Goal: Task Accomplishment & Management: Use online tool/utility

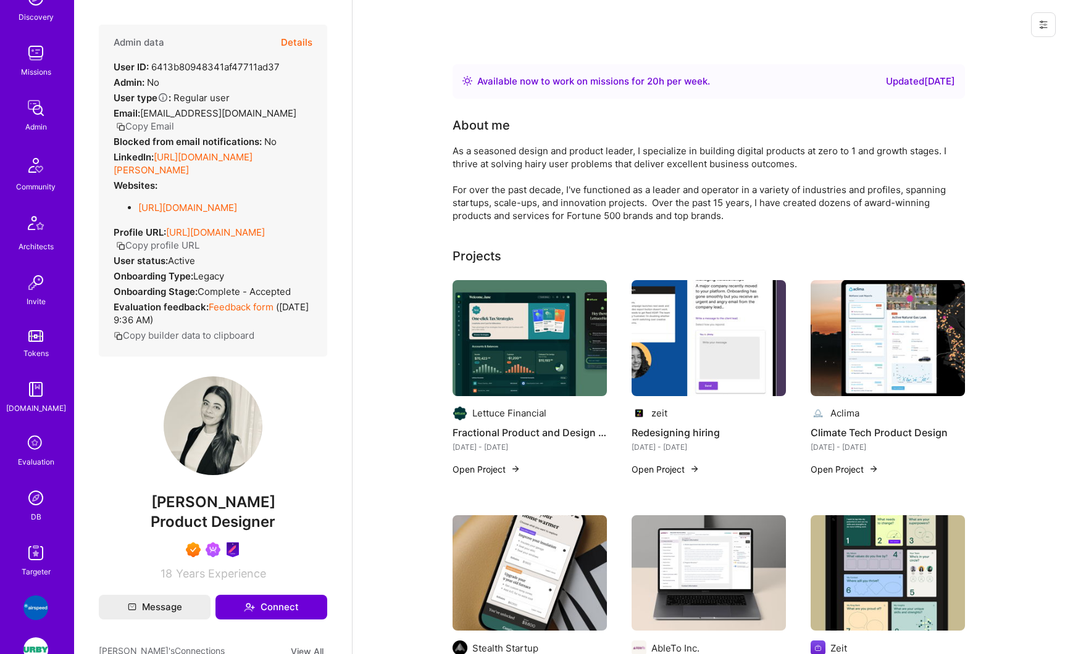
scroll to position [207, 0]
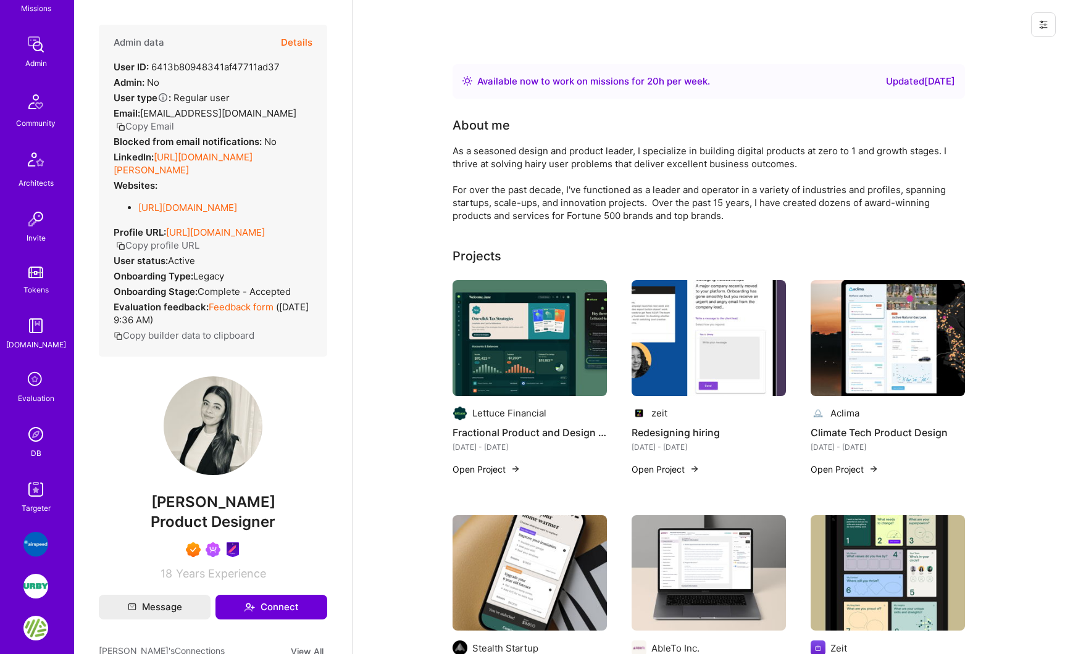
click at [33, 436] on img at bounding box center [35, 434] width 25 height 25
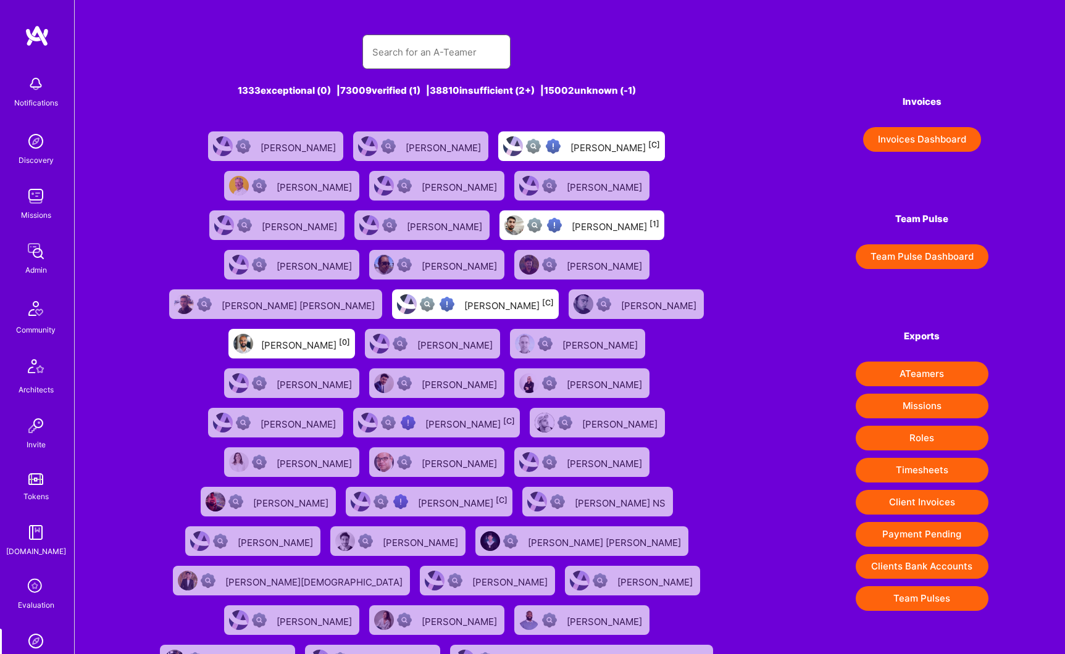
click at [434, 47] on input "text" at bounding box center [436, 51] width 128 height 31
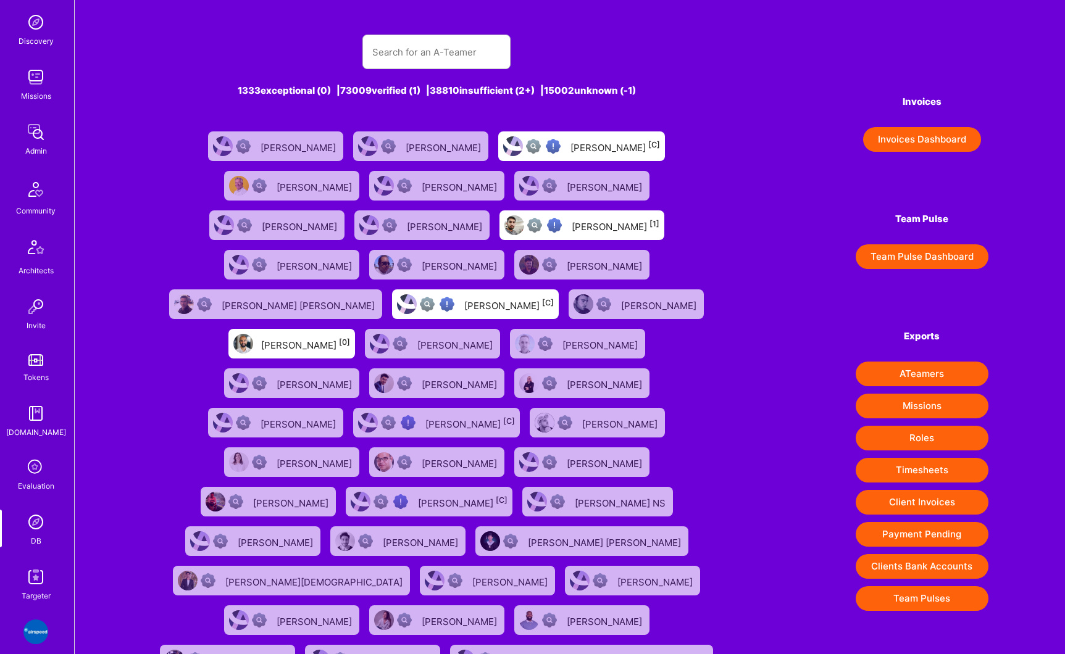
click at [36, 584] on img at bounding box center [35, 577] width 25 height 25
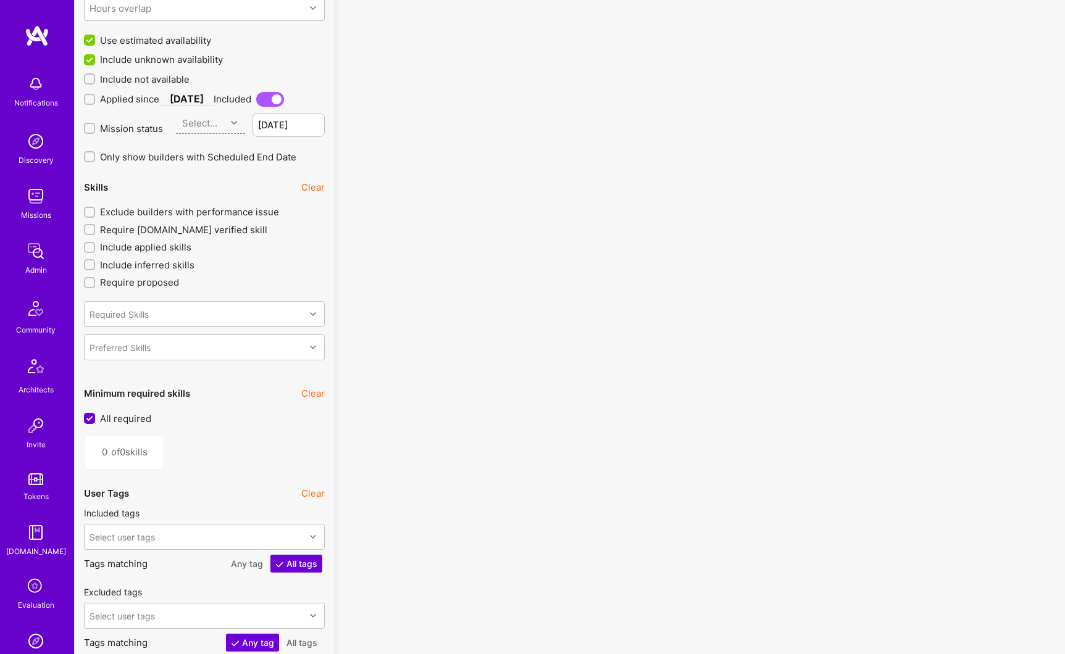
scroll to position [1171, 0]
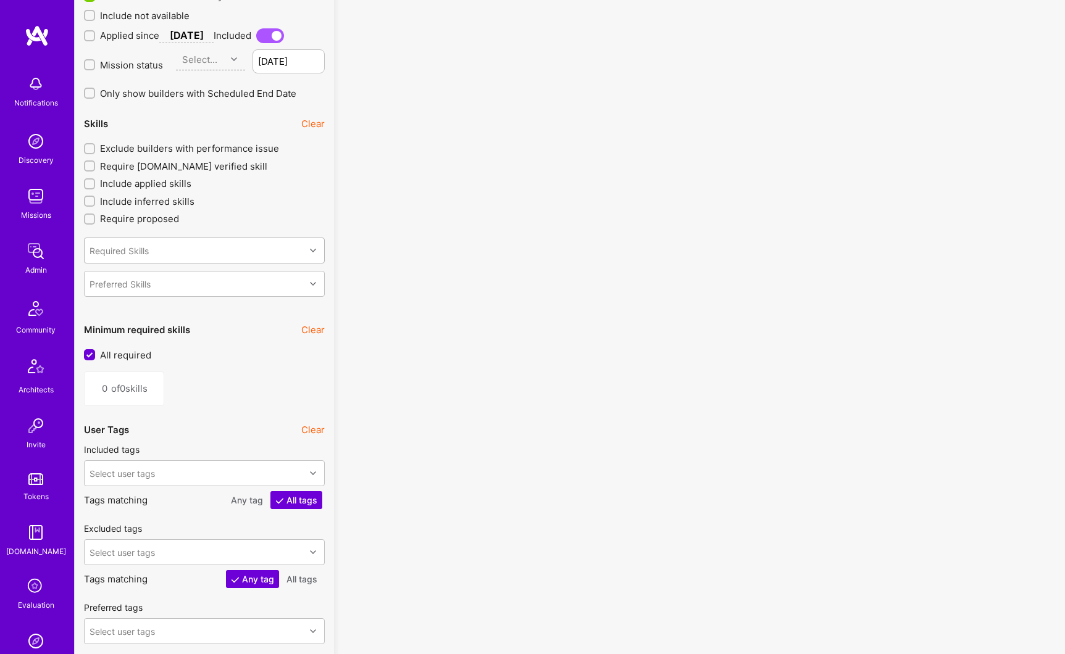
click at [126, 252] on div "Required Skills" at bounding box center [119, 250] width 59 height 13
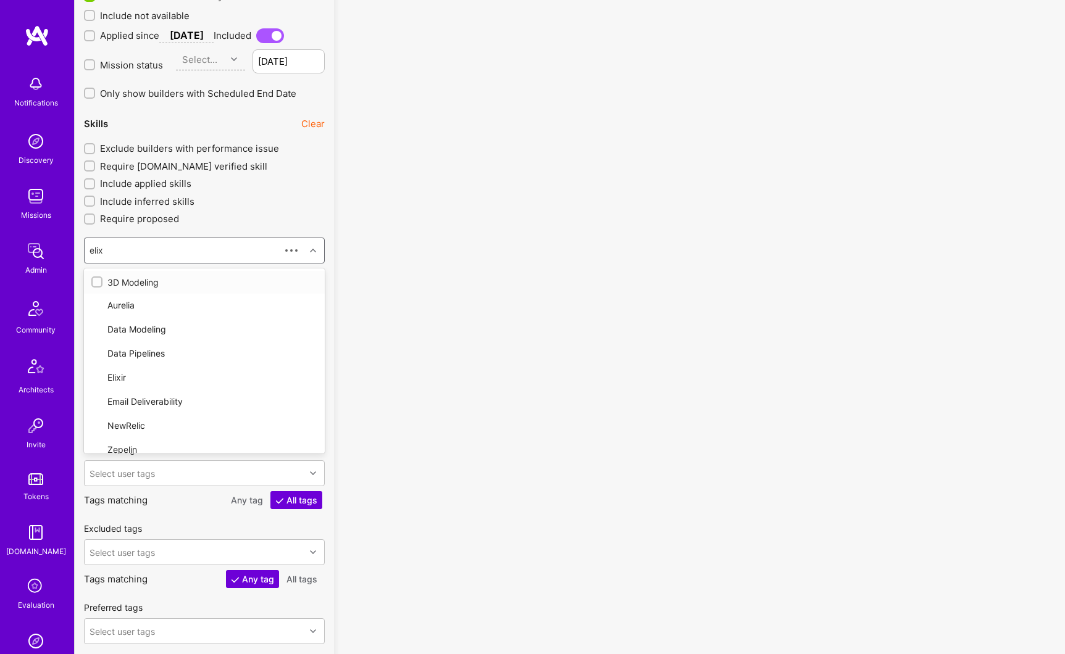
type input "elixi"
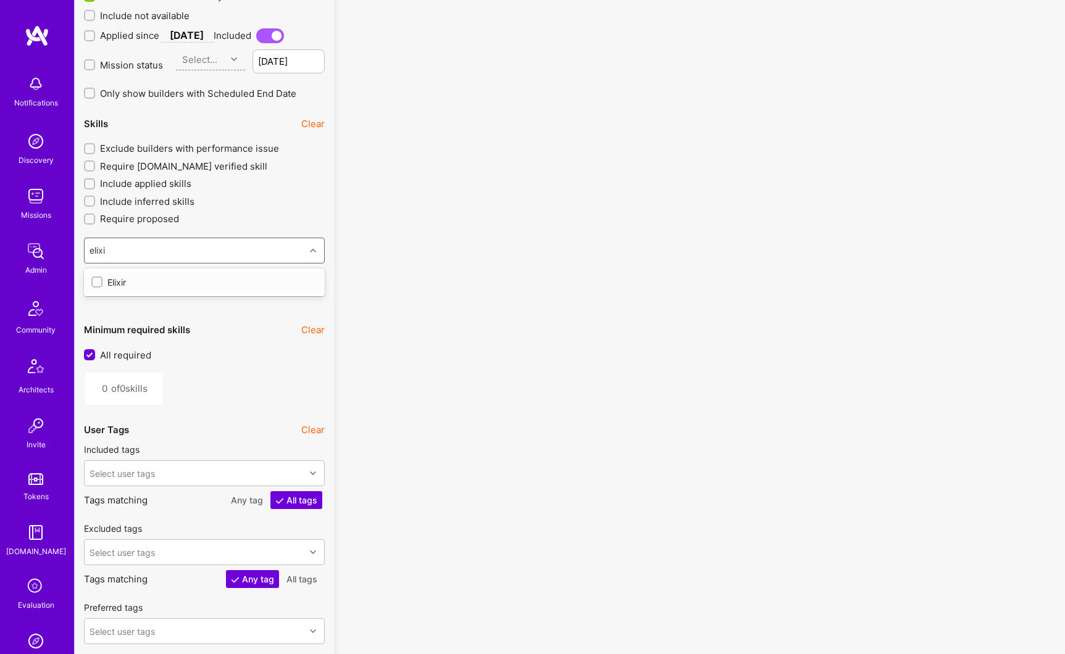
click at [146, 290] on div "Elixir" at bounding box center [204, 282] width 241 height 23
type input "1"
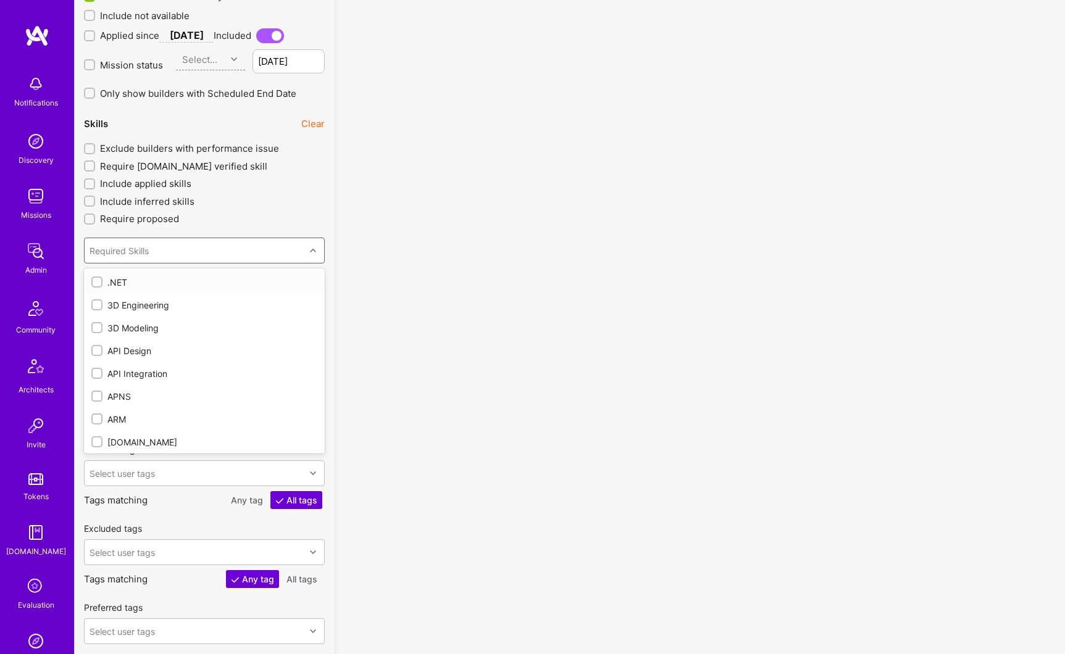
checkbox input "true"
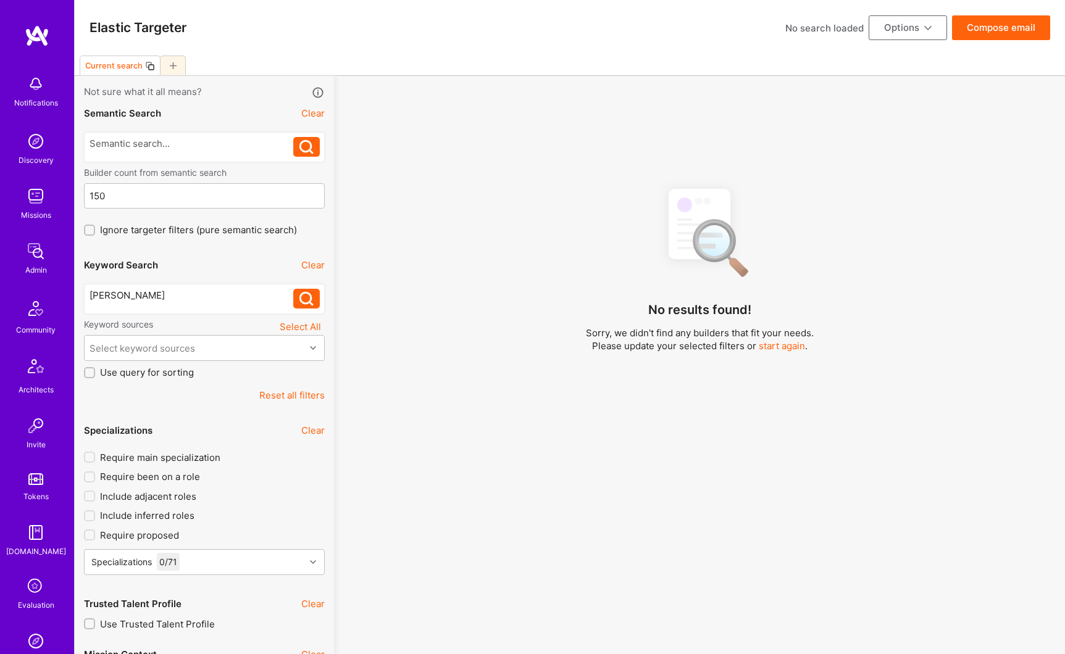
click at [299, 396] on button "Reset all filters" at bounding box center [291, 395] width 65 height 13
type input "0"
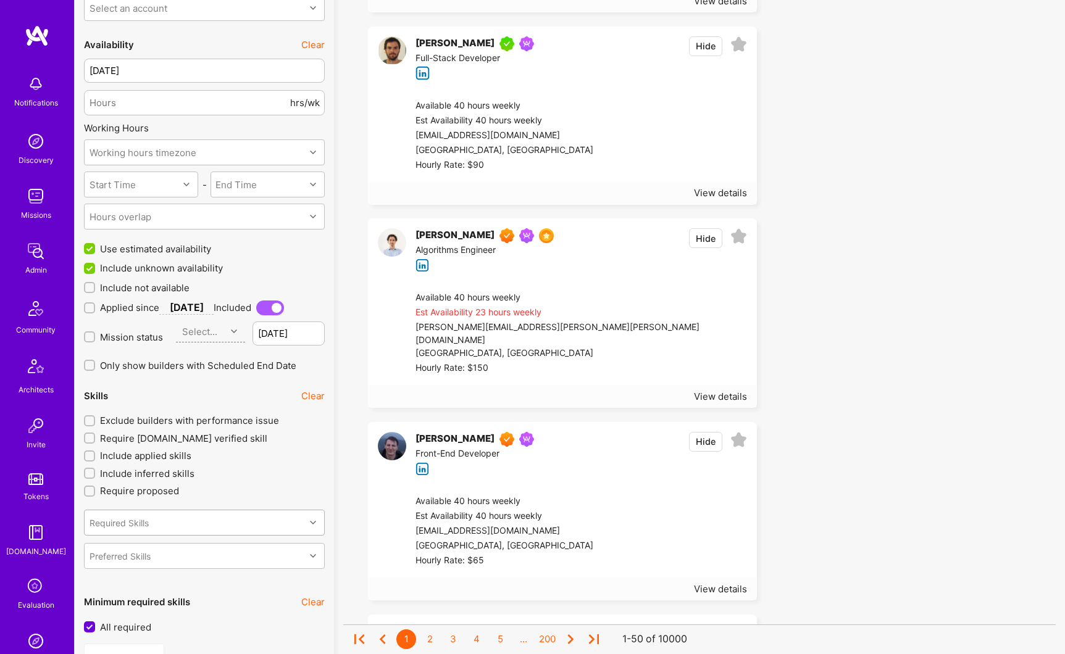
click at [141, 521] on div "Required Skills" at bounding box center [204, 523] width 241 height 26
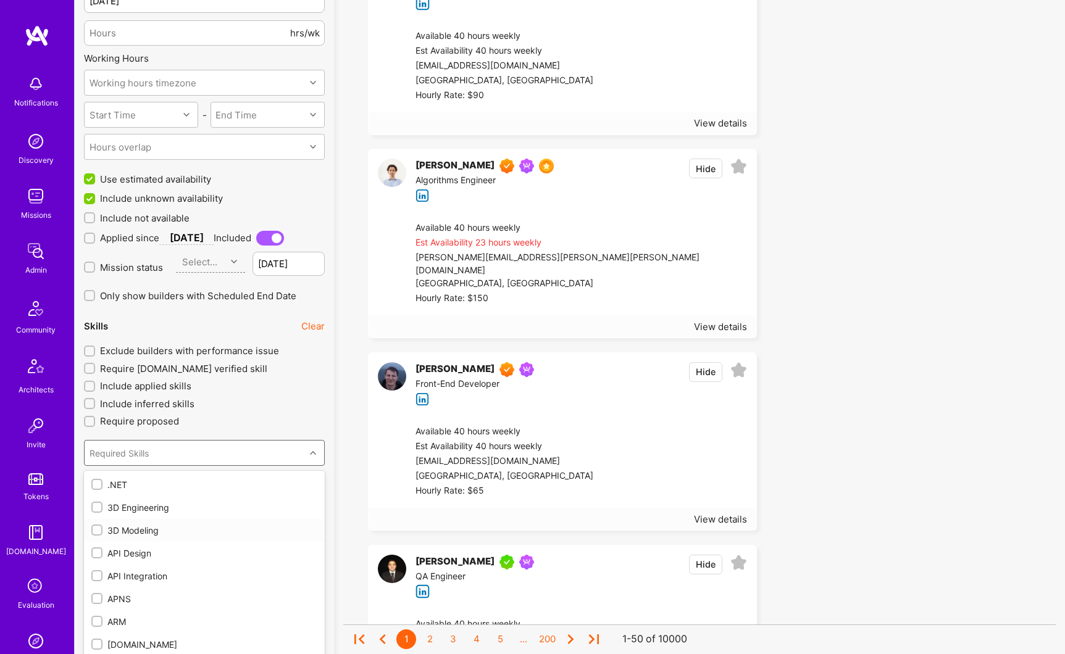
scroll to position [975, 0]
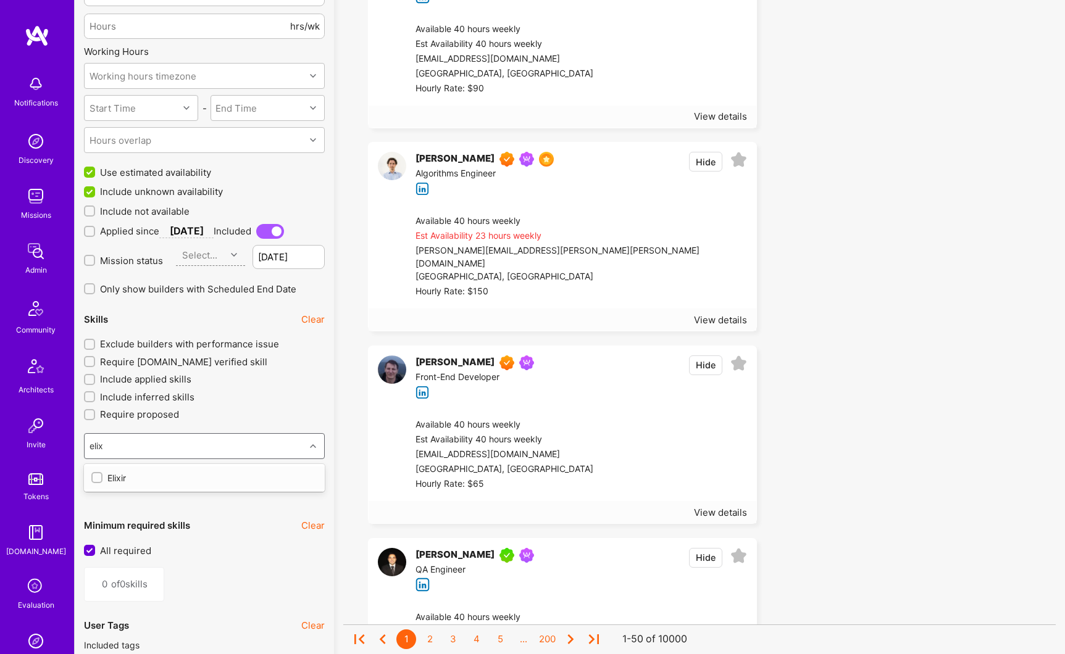
type input "elixi"
click at [146, 478] on div "Elixir" at bounding box center [204, 478] width 226 height 13
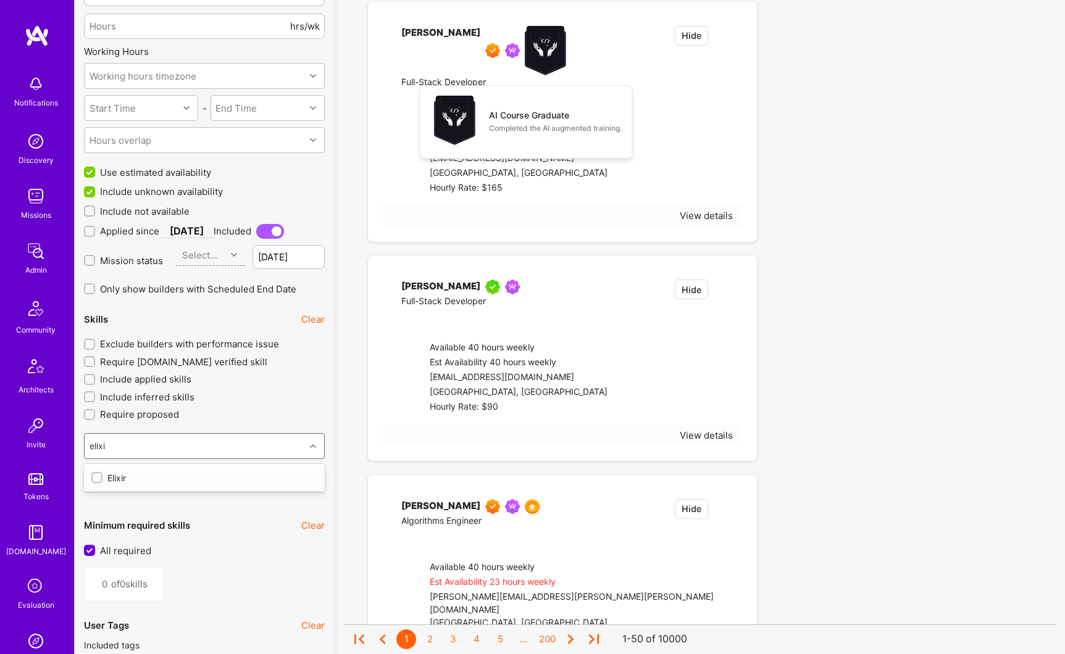
type input "1"
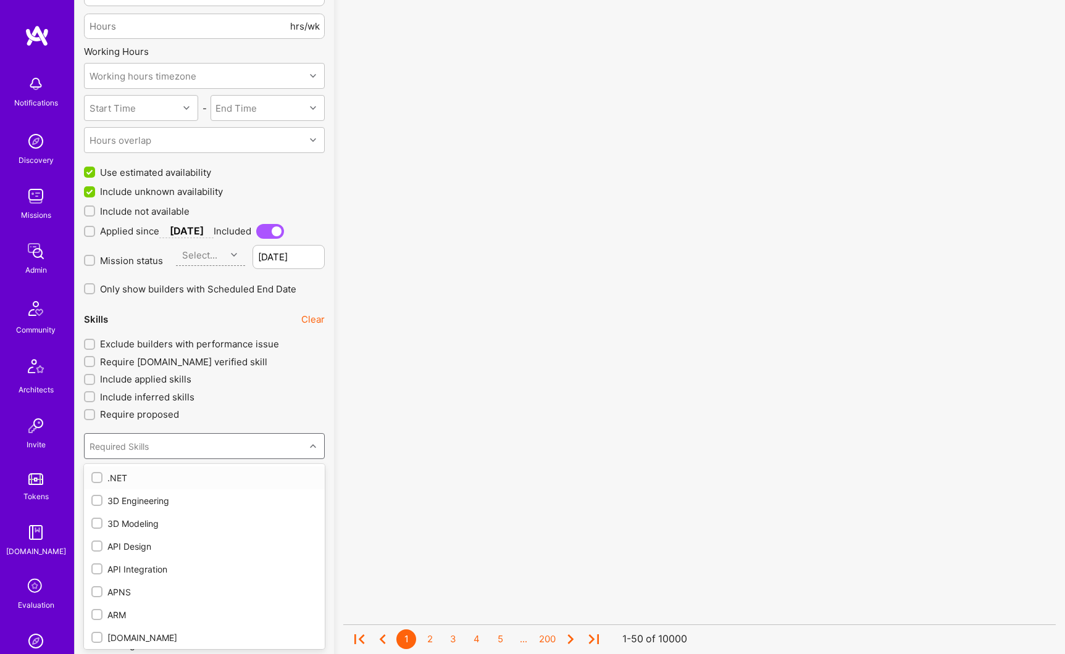
checkbox input "true"
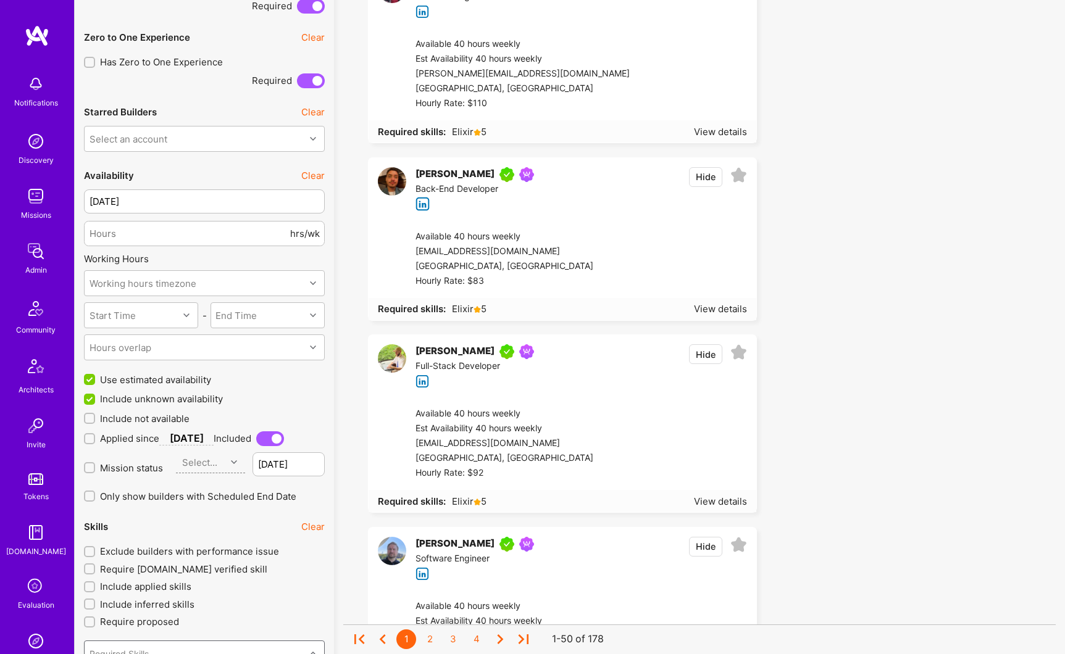
scroll to position [558, 0]
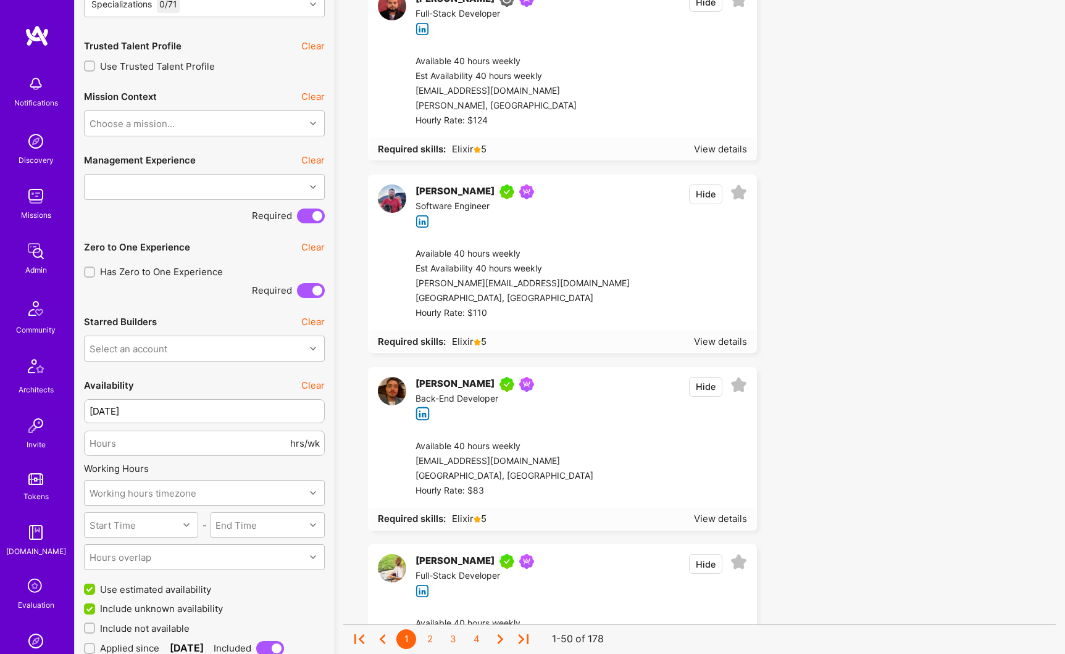
click at [441, 380] on div "[PERSON_NAME]" at bounding box center [454, 384] width 79 height 15
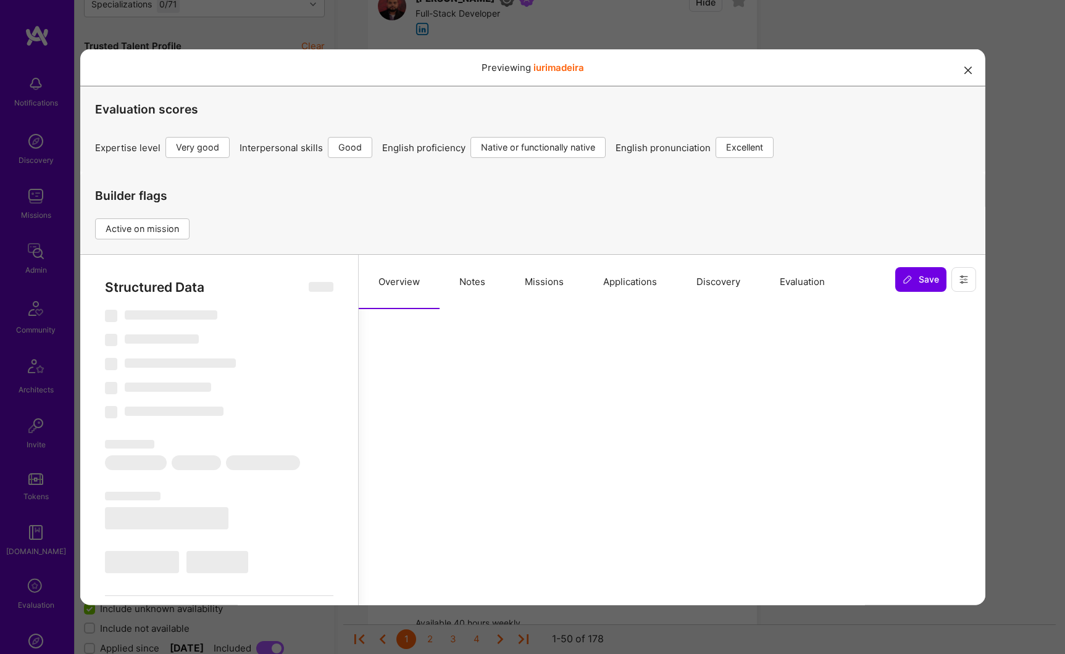
scroll to position [0, 0]
click at [551, 282] on button "Missions" at bounding box center [543, 281] width 78 height 54
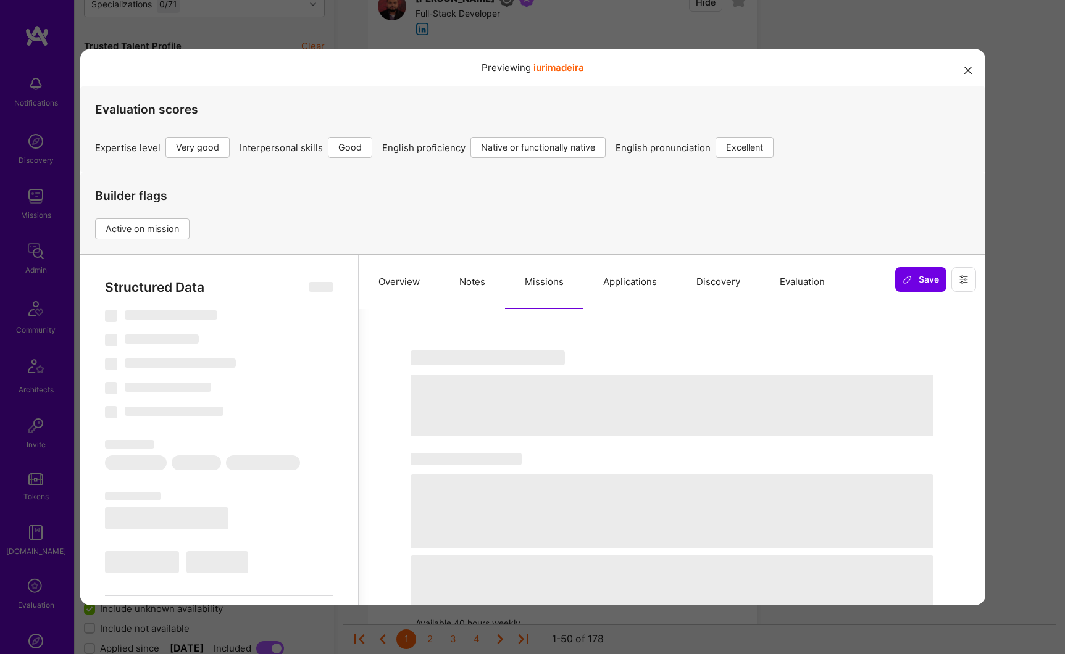
select select "Right Now"
select select "5"
select select "4"
select select "7"
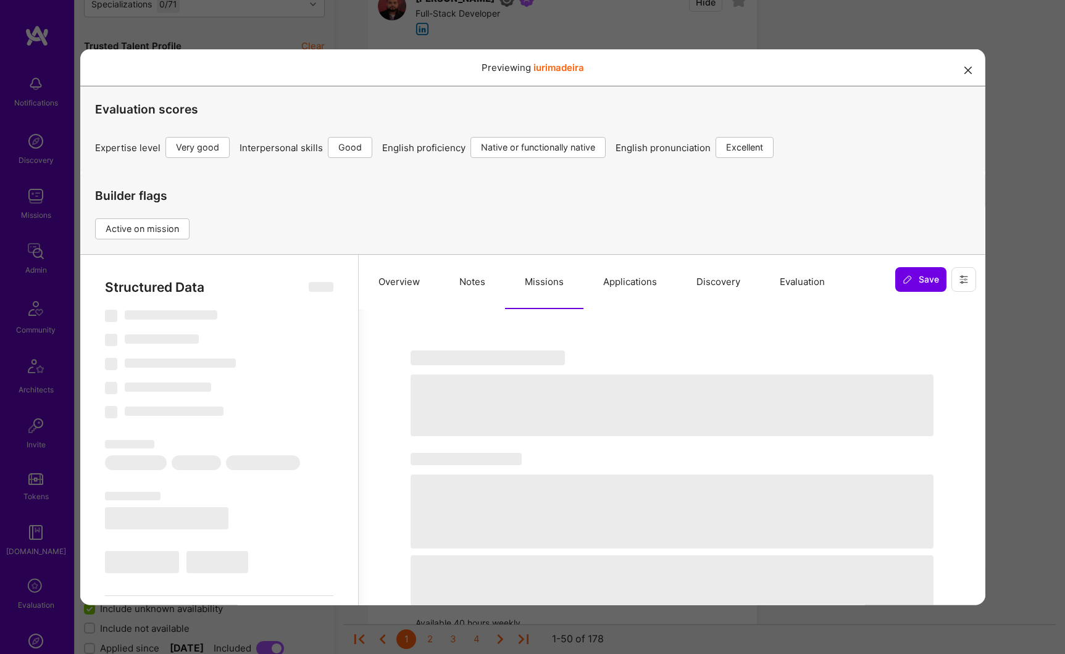
select select "BR"
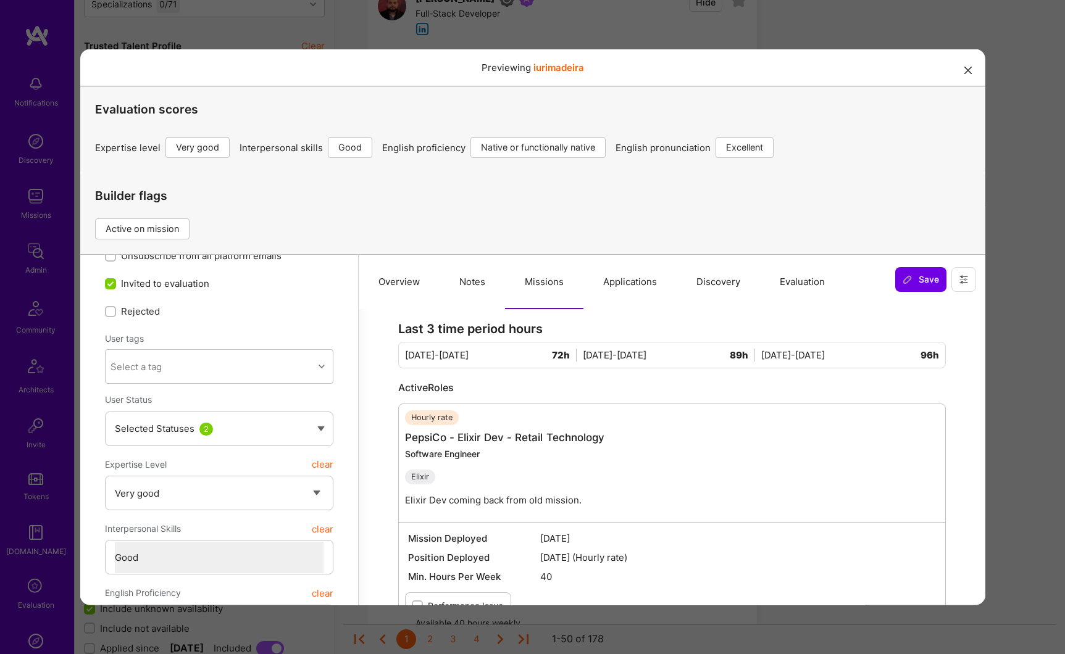
scroll to position [188, 0]
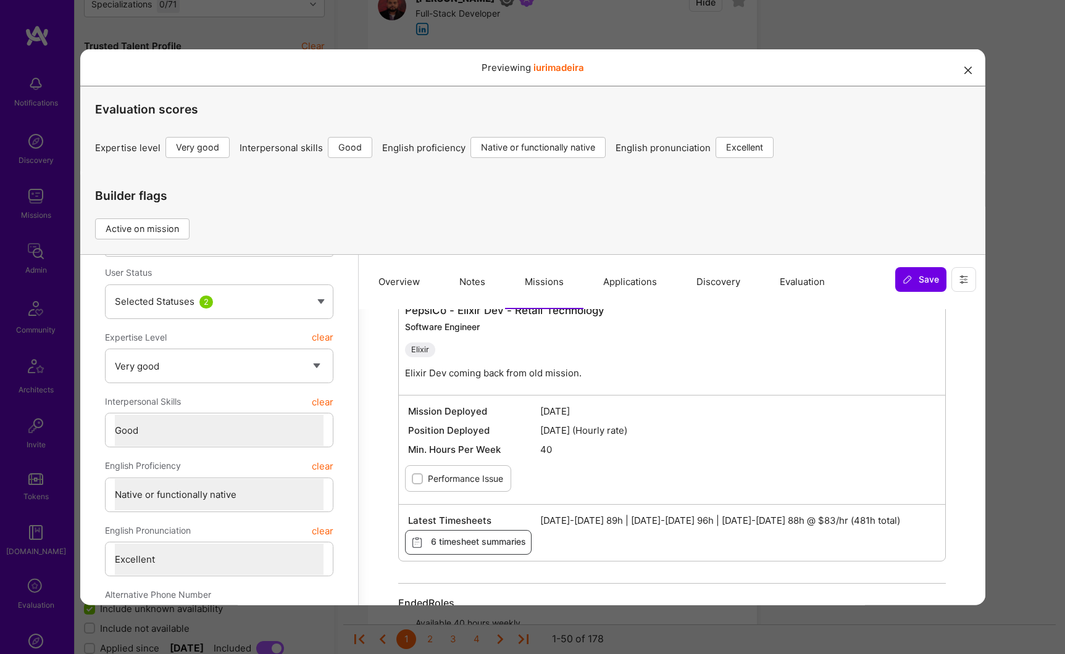
click at [962, 72] on button "modal" at bounding box center [968, 69] width 15 height 20
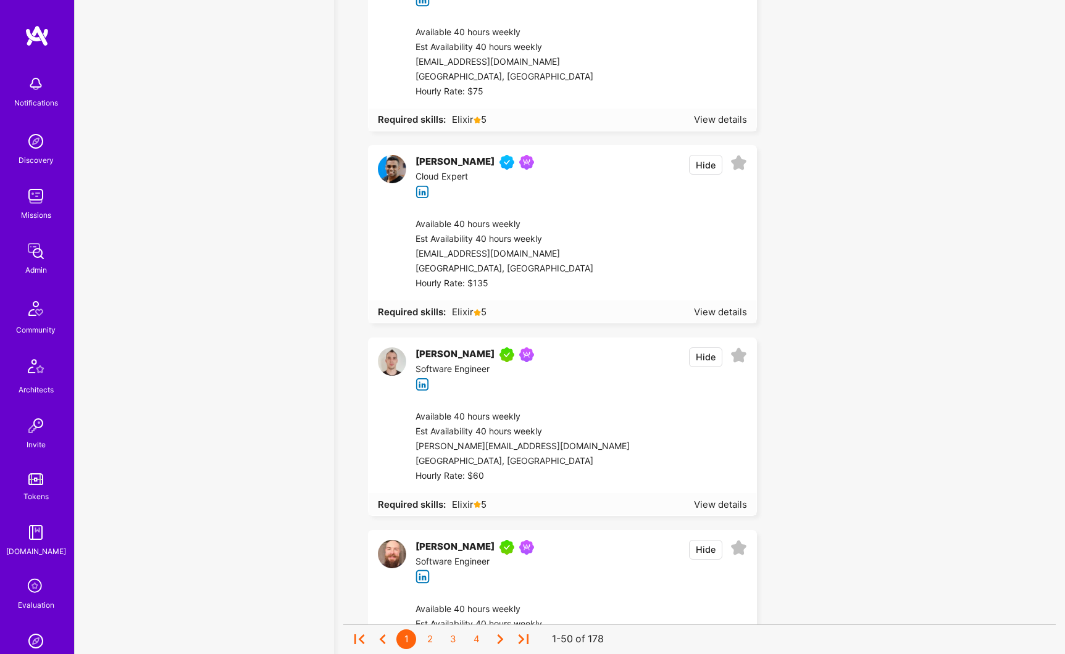
scroll to position [4857, 0]
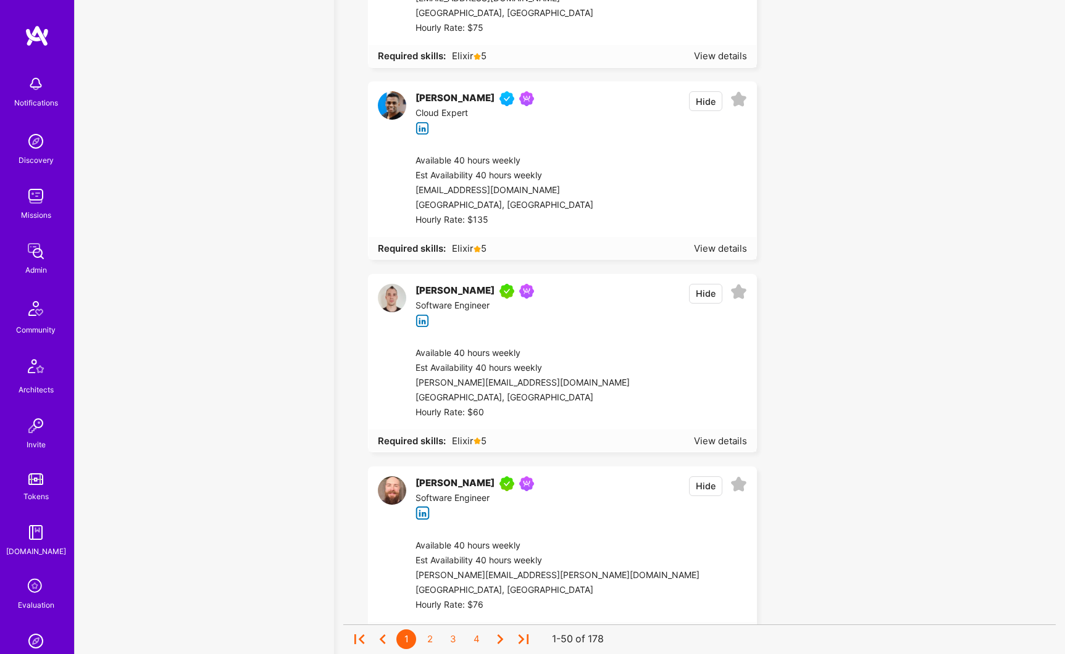
click at [464, 290] on div "[PERSON_NAME]" at bounding box center [454, 291] width 79 height 15
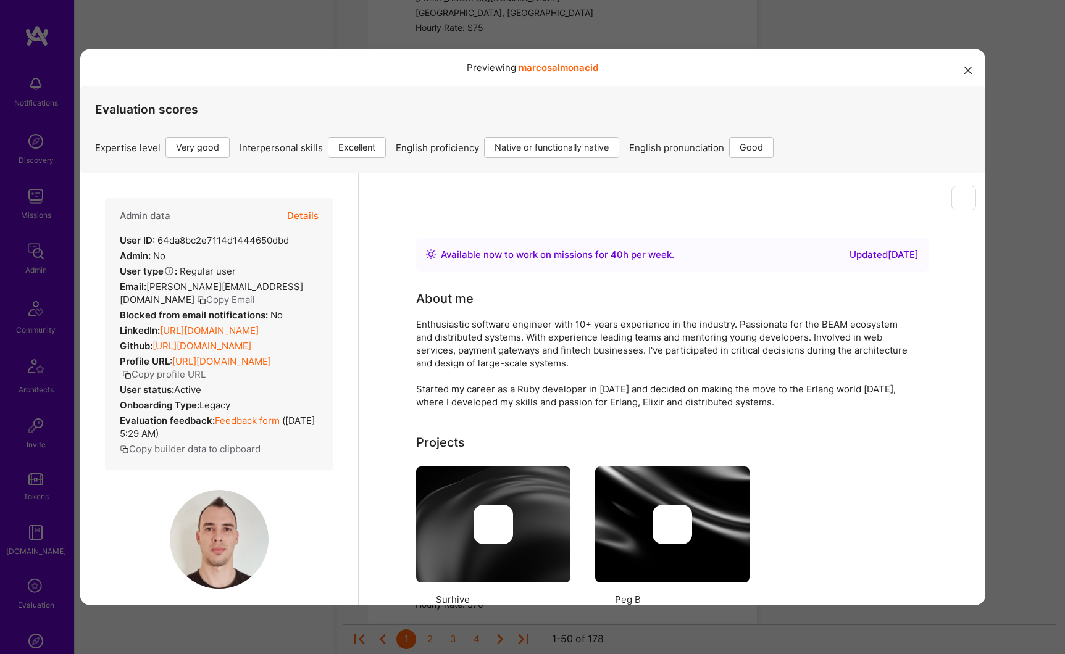
scroll to position [0, 0]
click at [307, 214] on button "Details" at bounding box center [301, 216] width 31 height 36
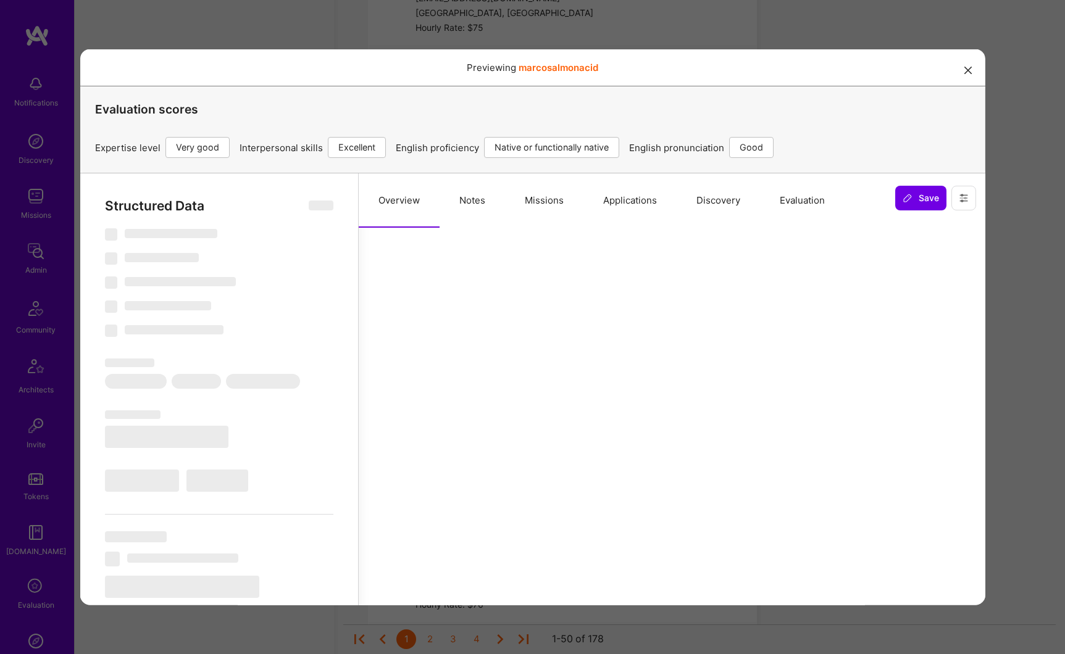
select select "Right Now"
select select "5"
select select "7"
select select "6"
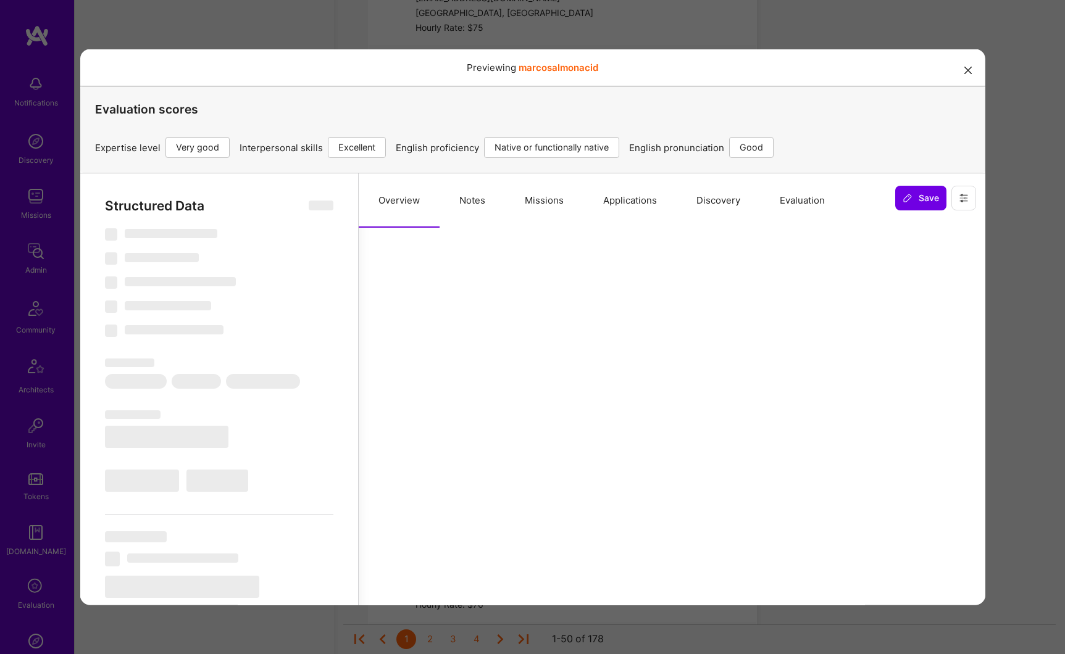
select select "AR"
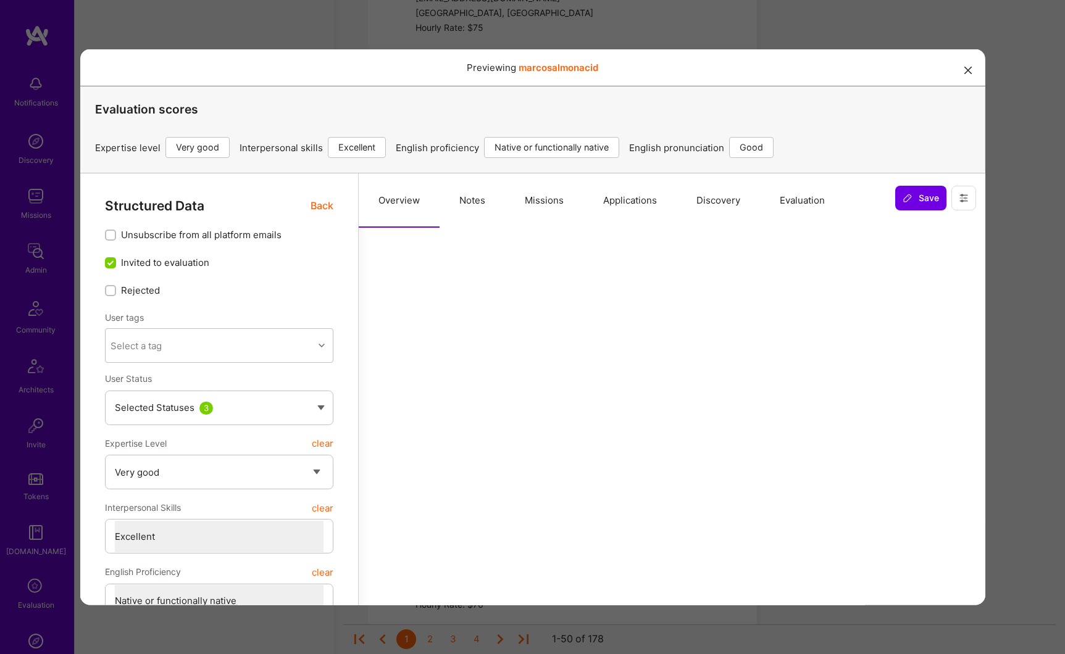
click at [618, 199] on button "Applications" at bounding box center [629, 200] width 93 height 54
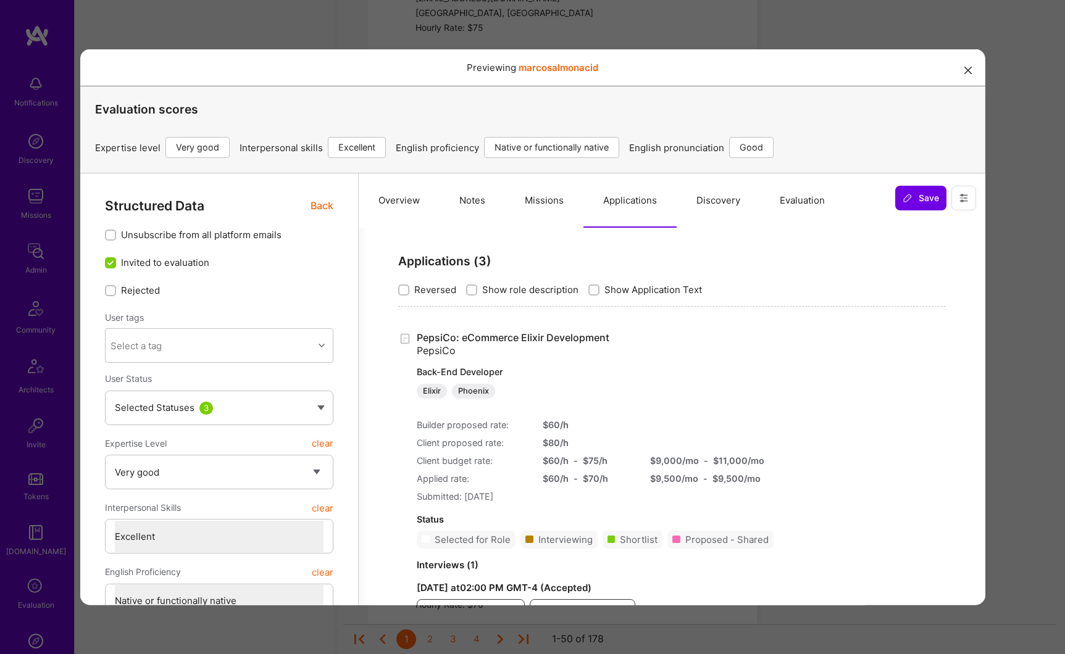
click at [308, 202] on div "Structured Data Back" at bounding box center [218, 205] width 228 height 15
click at [318, 204] on span "Back" at bounding box center [321, 205] width 23 height 15
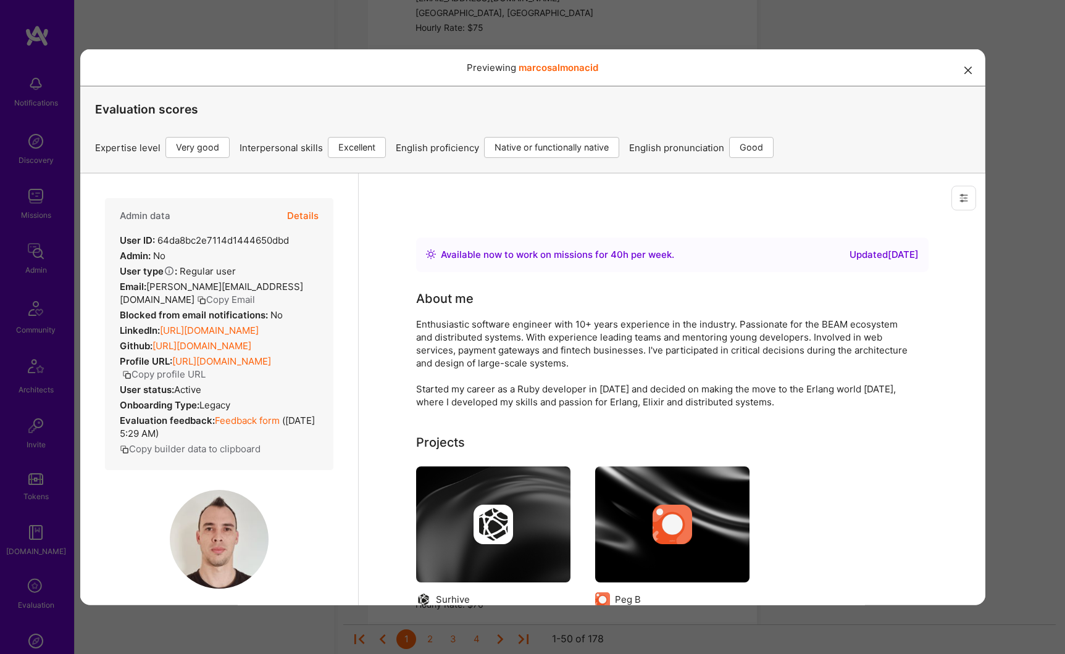
click at [234, 336] on link "[URL][DOMAIN_NAME]" at bounding box center [208, 330] width 99 height 12
click at [196, 300] on button "Copy Email" at bounding box center [225, 299] width 58 height 13
